Goal: Answer question/provide support: Answer question/provide support

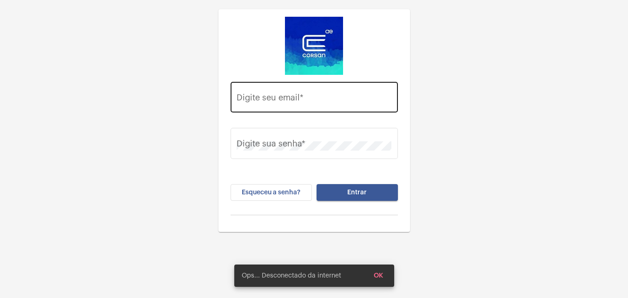
click at [302, 105] on div "Digite seu email *" at bounding box center [314, 96] width 155 height 33
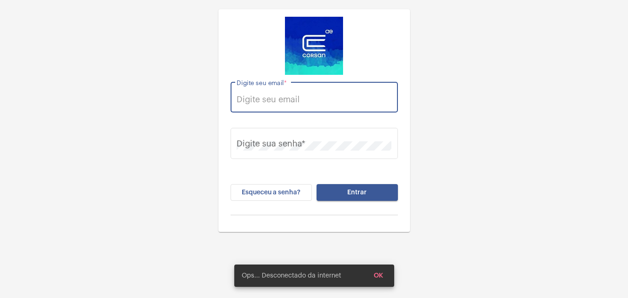
click at [305, 102] on input "Digite seu email *" at bounding box center [314, 99] width 155 height 9
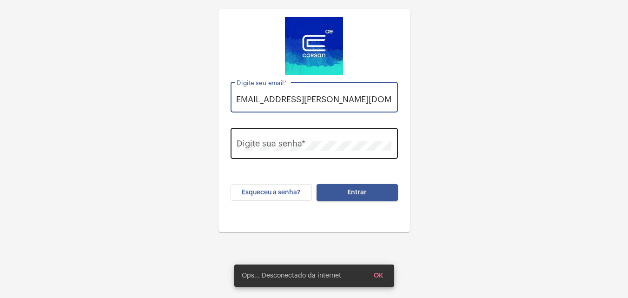
type input "thauany.nunes@operacaocorsan.com.br"
click at [286, 137] on div "Digite sua senha *" at bounding box center [314, 142] width 155 height 33
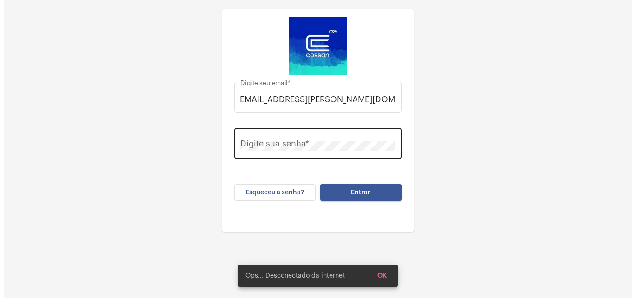
scroll to position [0, 0]
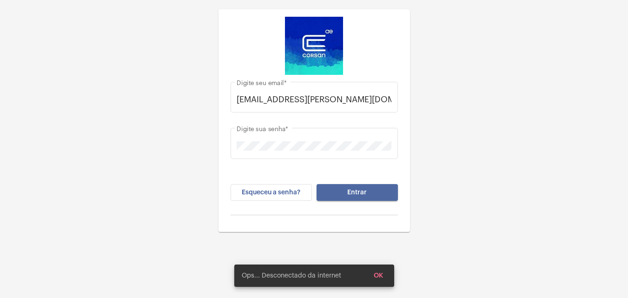
click at [379, 192] on button "Entrar" at bounding box center [357, 192] width 81 height 17
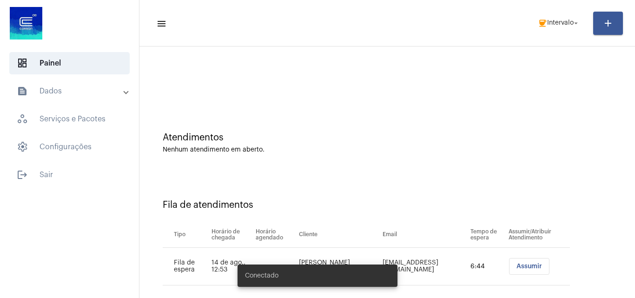
scroll to position [13, 0]
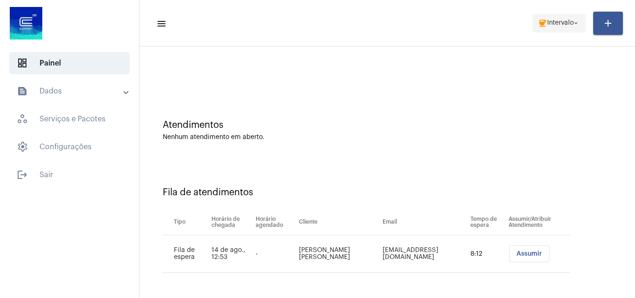
click at [544, 25] on mat-icon "coffee" at bounding box center [542, 23] width 9 height 9
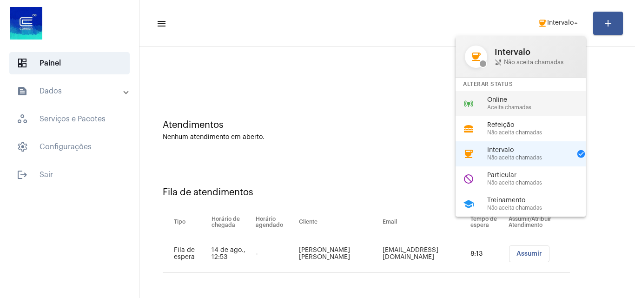
click at [520, 109] on span "Aceita chamadas" at bounding box center [540, 108] width 106 height 6
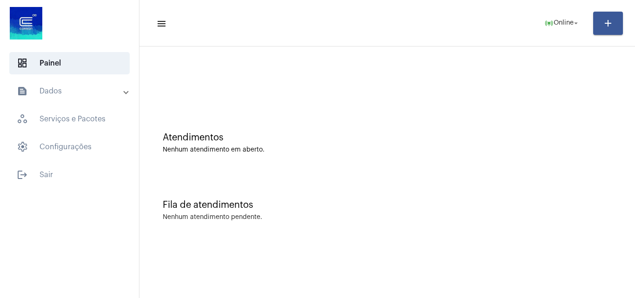
scroll to position [0, 0]
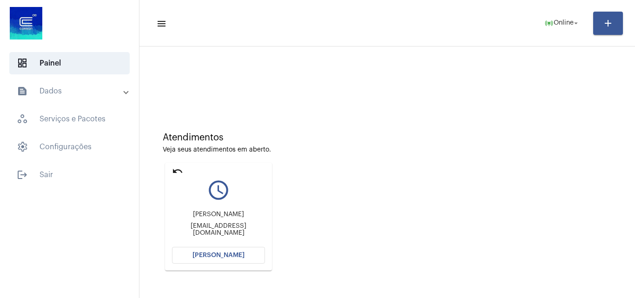
click at [227, 259] on button "[PERSON_NAME]" at bounding box center [218, 255] width 93 height 17
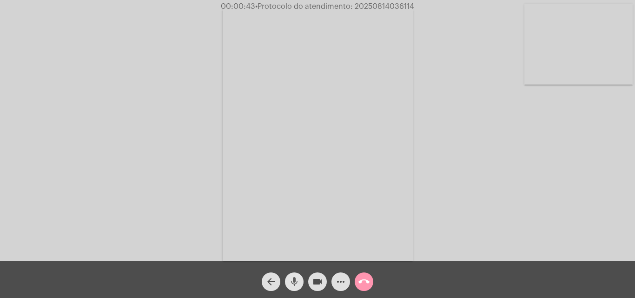
click at [298, 283] on mat-icon "mic" at bounding box center [294, 281] width 11 height 11
click at [319, 285] on mat-icon "videocam" at bounding box center [317, 281] width 11 height 11
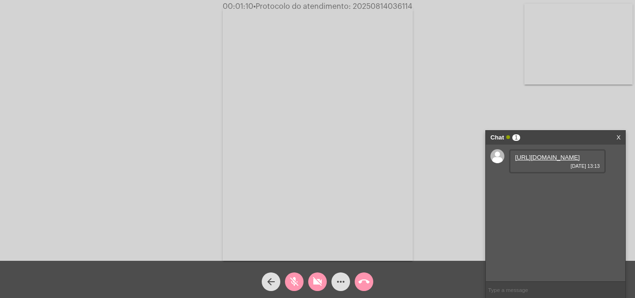
click at [320, 279] on mat-icon "videocam_off" at bounding box center [317, 281] width 11 height 11
click at [298, 282] on mat-icon "mic_off" at bounding box center [294, 281] width 11 height 11
click at [534, 161] on link "https://neft-transfer-bucket.s3.amazonaws.com/temp-2599b3a5-ca9c-f6b2-ecc7-f011…" at bounding box center [547, 157] width 65 height 7
click at [294, 280] on mat-icon "mic" at bounding box center [294, 281] width 11 height 11
click at [318, 282] on mat-icon "videocam" at bounding box center [317, 281] width 11 height 11
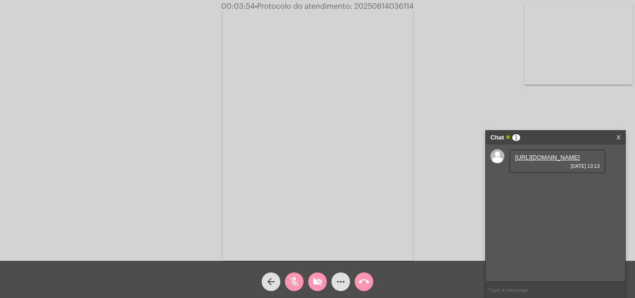
click at [295, 283] on mat-icon "mic_off" at bounding box center [294, 281] width 11 height 11
click at [317, 283] on mat-icon "videocam_off" at bounding box center [317, 281] width 11 height 11
drag, startPoint x: 53, startPoint y: 79, endPoint x: 12, endPoint y: 0, distance: 89.2
click at [53, 79] on div "Acessando Câmera e Microfone..." at bounding box center [317, 132] width 633 height 261
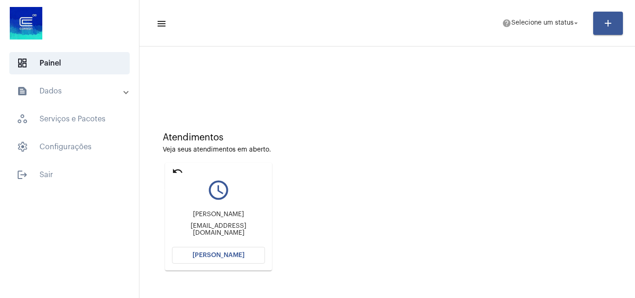
click at [176, 177] on div "undo" at bounding box center [177, 172] width 11 height 13
click at [176, 171] on mat-icon "undo" at bounding box center [177, 171] width 11 height 11
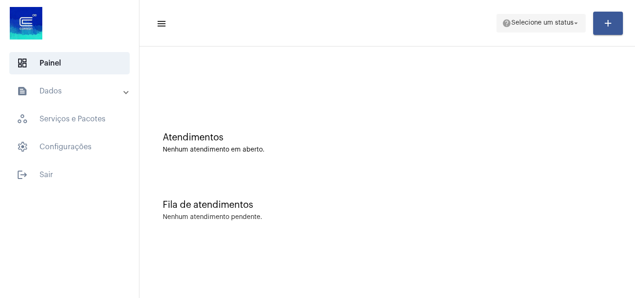
click at [545, 23] on span "Selecione um status" at bounding box center [542, 23] width 62 height 7
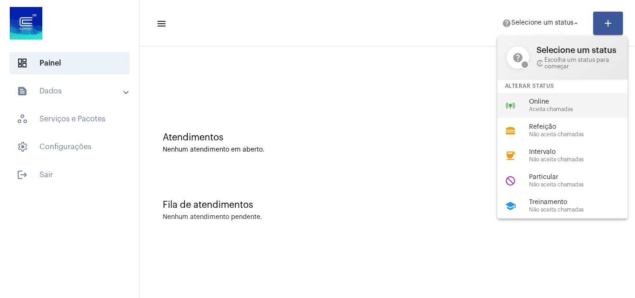
click at [564, 104] on span "Online" at bounding box center [582, 102] width 106 height 7
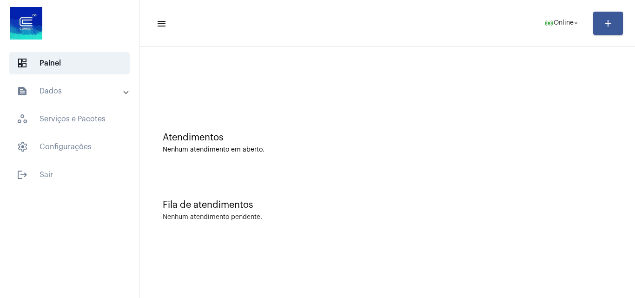
click at [52, 88] on mat-panel-title "text_snippet_outlined Dados" at bounding box center [70, 91] width 107 height 11
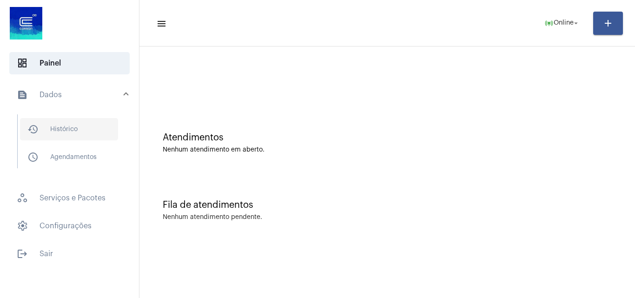
click at [76, 131] on span "history_outlined Histórico" at bounding box center [69, 129] width 98 height 22
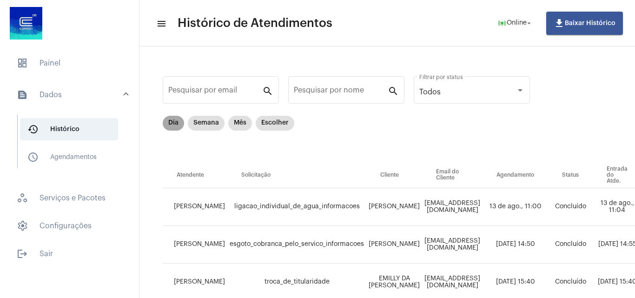
click at [172, 124] on mat-chip "Dia" at bounding box center [173, 123] width 21 height 15
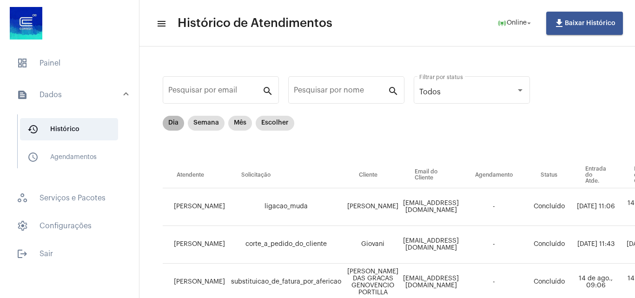
click at [181, 125] on mat-chip "Dia" at bounding box center [173, 123] width 21 height 15
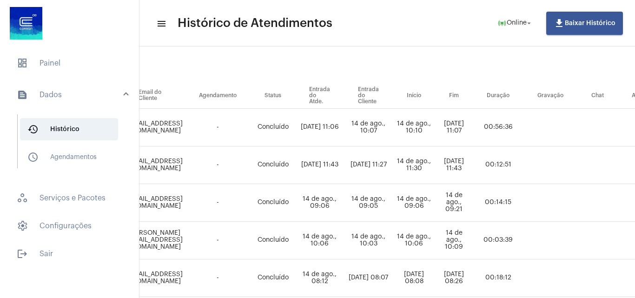
scroll to position [80, 318]
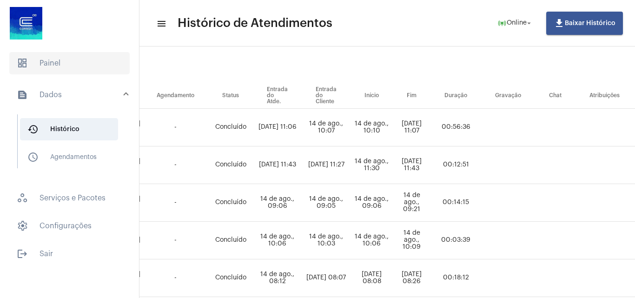
click at [72, 64] on span "dashboard Painel" at bounding box center [69, 63] width 120 height 22
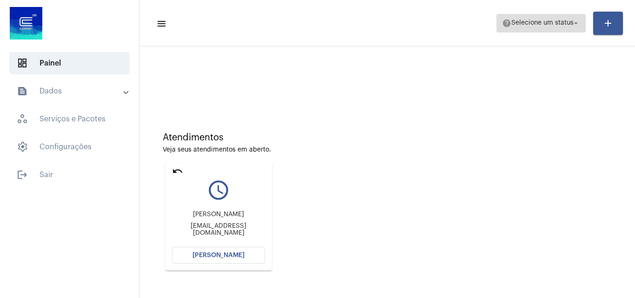
click at [549, 28] on span "help Selecione um status arrow_drop_down" at bounding box center [541, 22] width 78 height 17
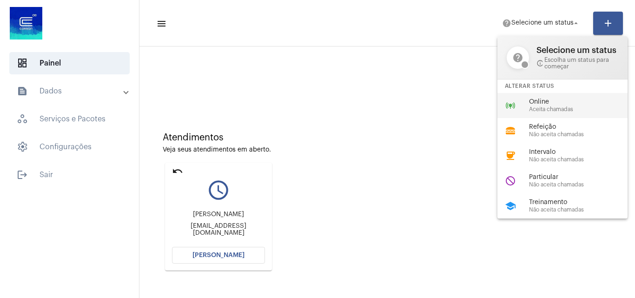
click at [558, 106] on span "Aceita chamadas" at bounding box center [582, 109] width 106 height 6
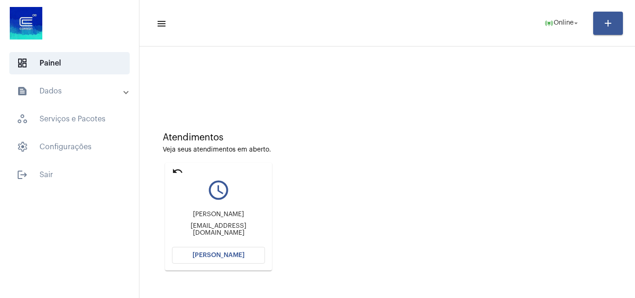
click at [220, 251] on button "[PERSON_NAME]" at bounding box center [218, 255] width 93 height 17
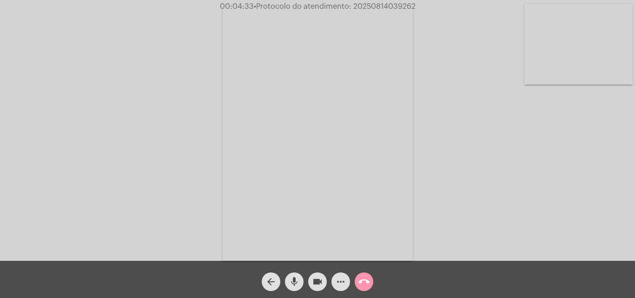
click at [296, 282] on mat-icon "mic" at bounding box center [294, 281] width 11 height 11
click at [325, 280] on button "videocam" at bounding box center [317, 281] width 19 height 19
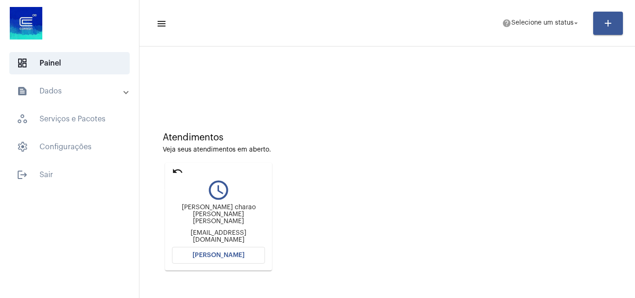
click at [182, 169] on mat-icon "undo" at bounding box center [177, 171] width 11 height 11
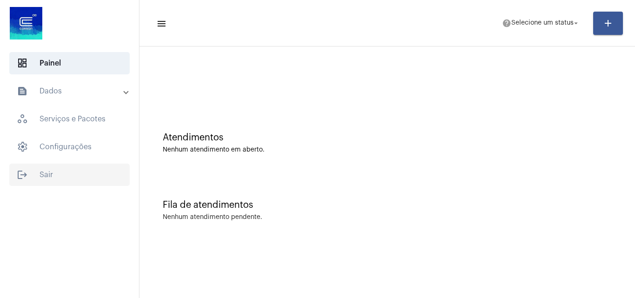
click at [73, 165] on span "logout Sair" at bounding box center [69, 175] width 120 height 22
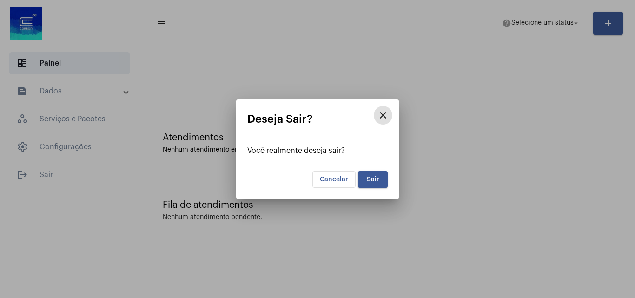
click at [381, 172] on button "Sair" at bounding box center [373, 179] width 30 height 17
